Goal: Task Accomplishment & Management: Manage account settings

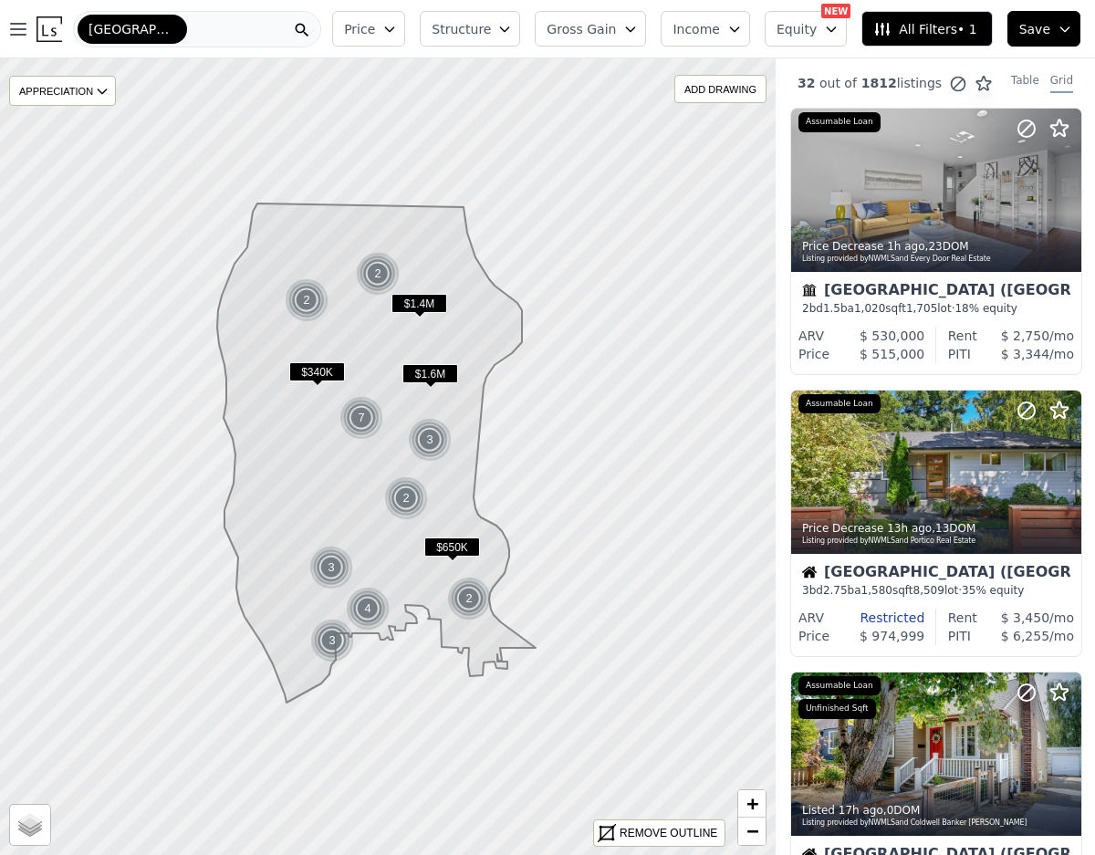
click at [1058, 35] on icon "button" at bounding box center [1065, 29] width 15 height 15
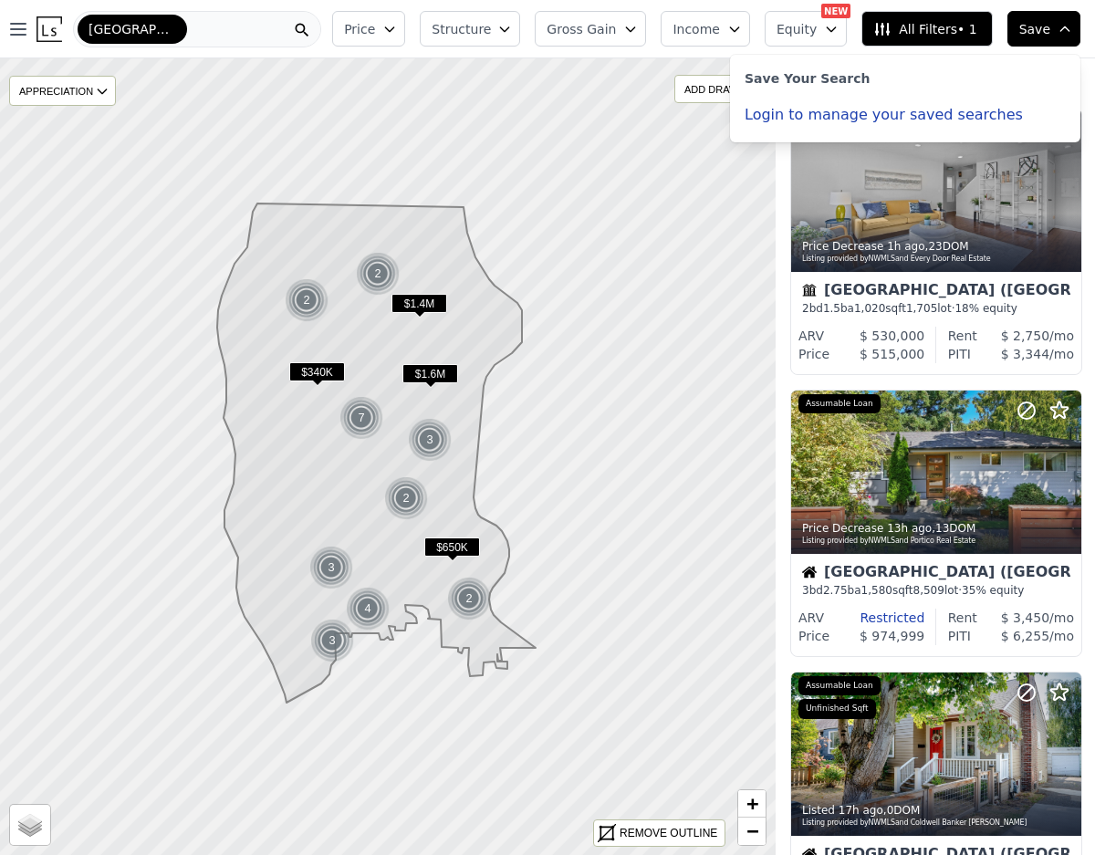
click at [955, 118] on button "Login to manage your saved searches" at bounding box center [884, 115] width 278 height 15
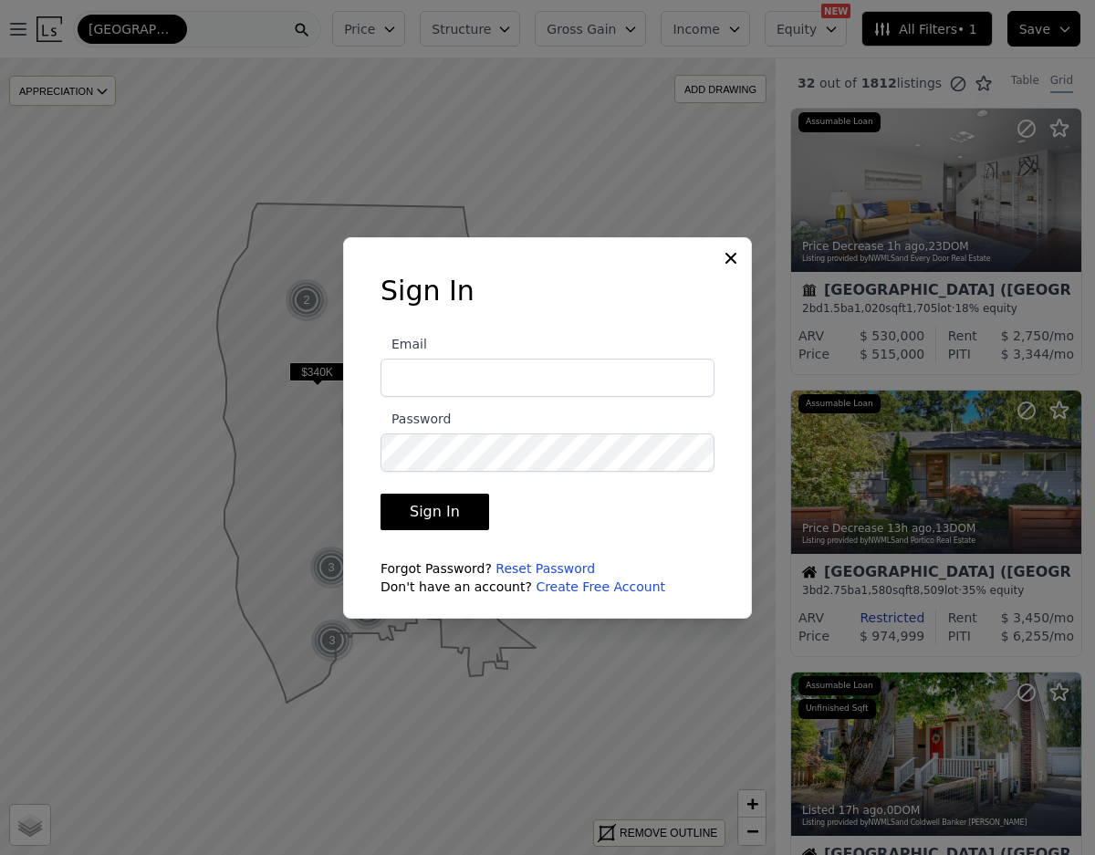
type input "[PERSON_NAME][EMAIL_ADDRESS][DOMAIN_NAME]"
click at [433, 506] on button "Sign In" at bounding box center [435, 512] width 109 height 37
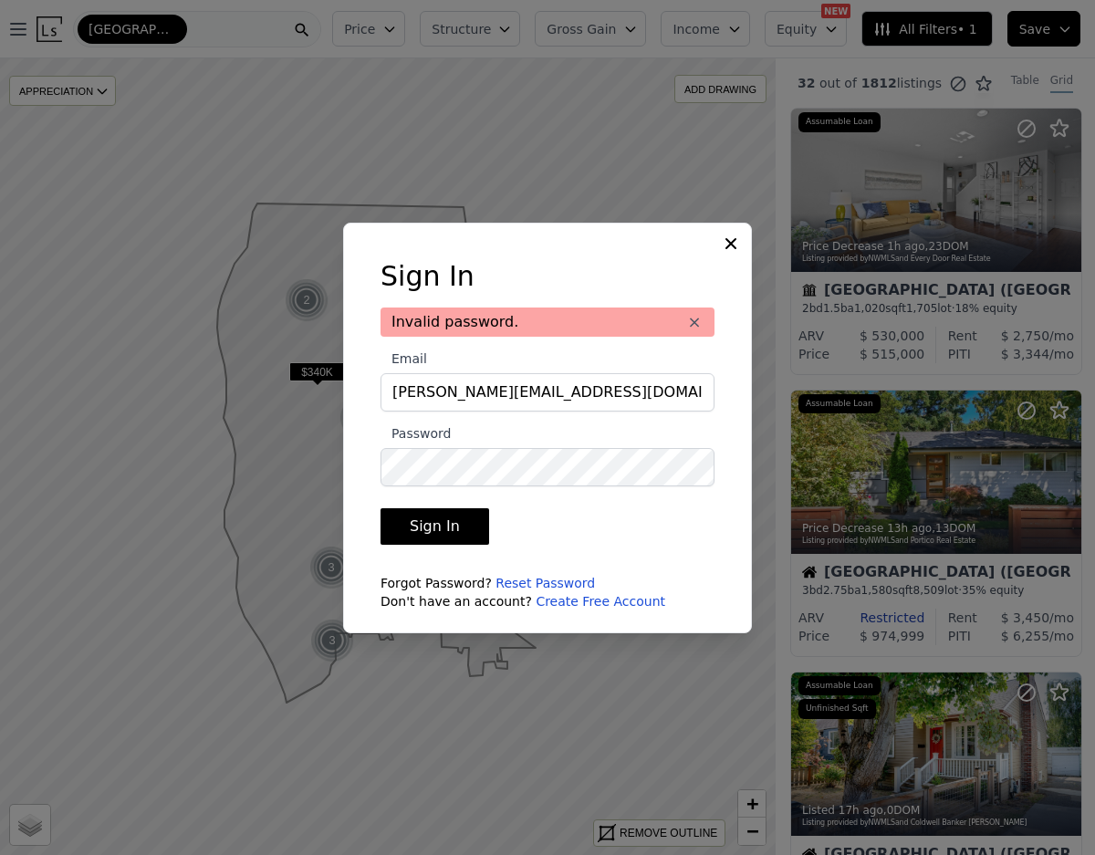
click at [438, 518] on button "Sign In" at bounding box center [435, 526] width 109 height 37
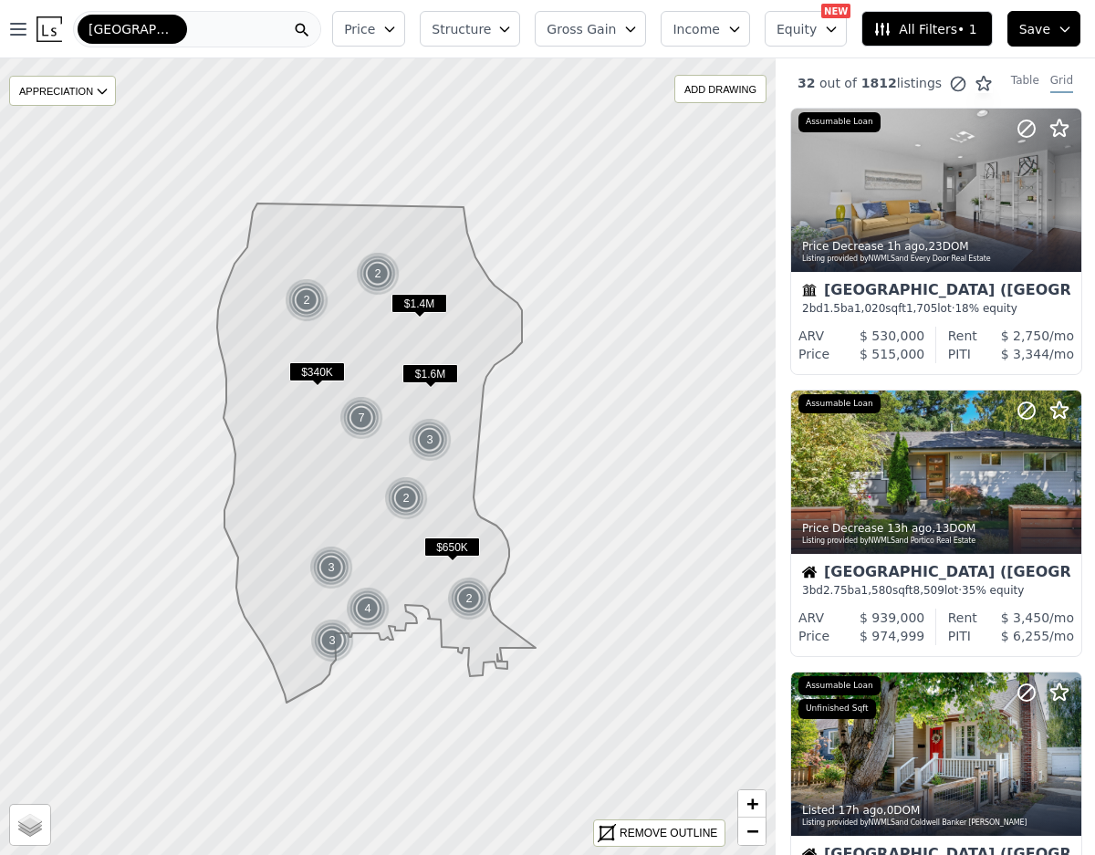
click at [1052, 27] on button "Save" at bounding box center [1044, 29] width 73 height 36
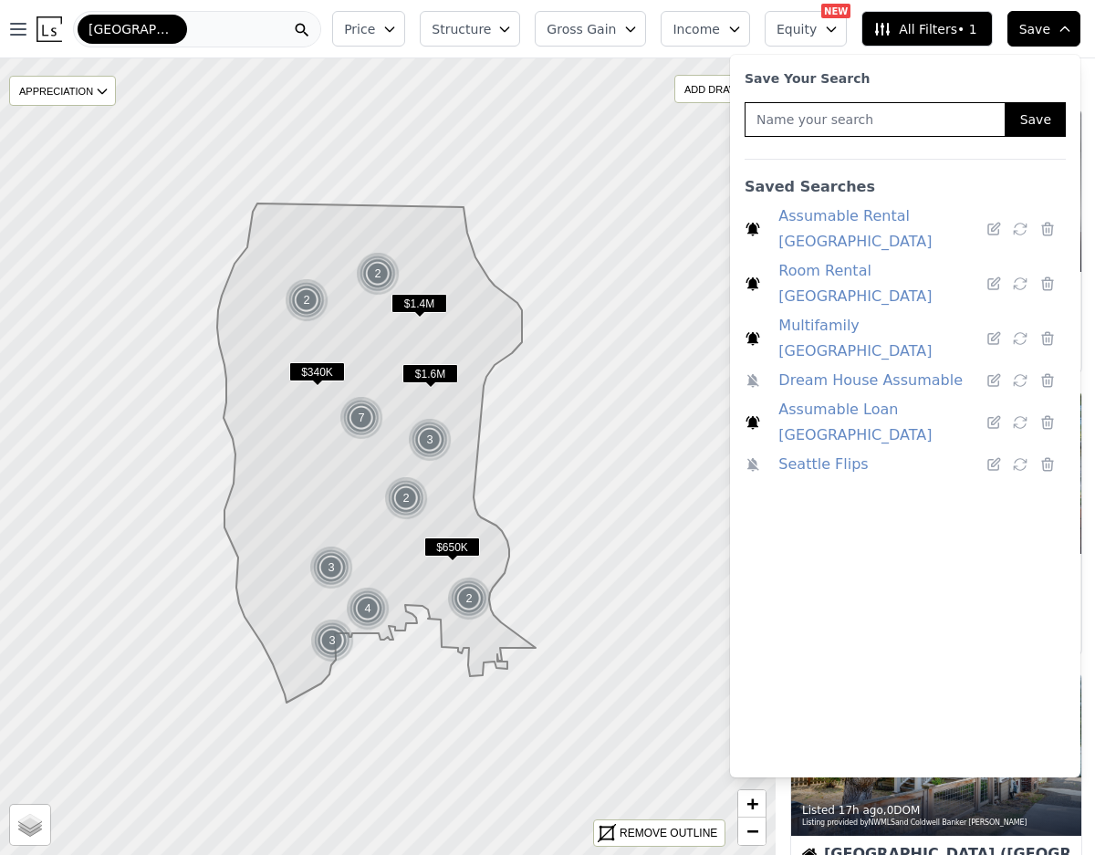
click at [749, 222] on icon at bounding box center [753, 229] width 16 height 16
click at [749, 277] on icon at bounding box center [754, 284] width 14 height 14
click at [753, 330] on icon at bounding box center [753, 338] width 16 height 16
click at [753, 416] on icon at bounding box center [754, 423] width 14 height 14
